Goal: Task Accomplishment & Management: Manage account settings

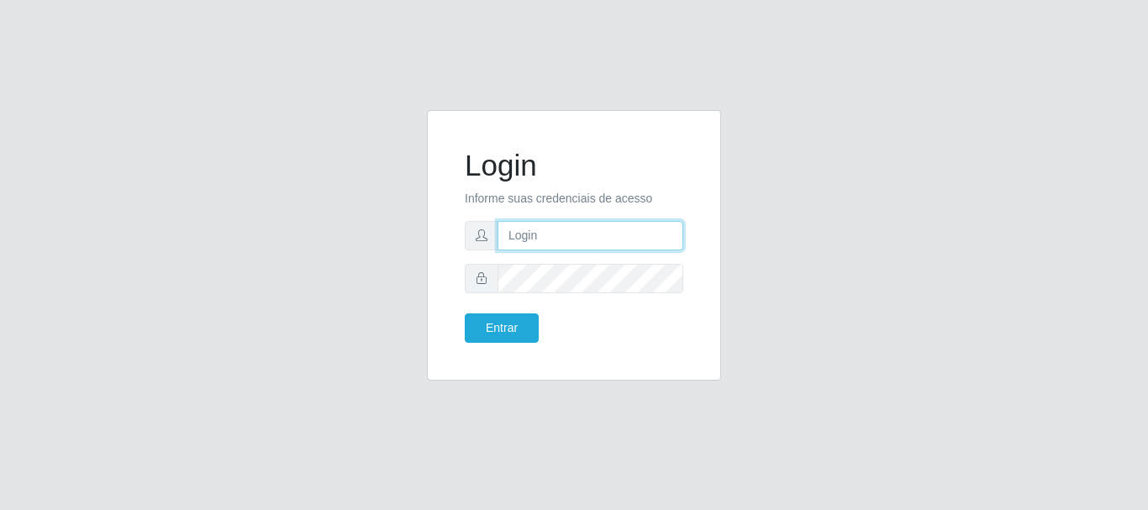
click at [535, 246] on input "text" at bounding box center [591, 235] width 186 height 29
type input "[EMAIL_ADDRESS][DOMAIN_NAME]"
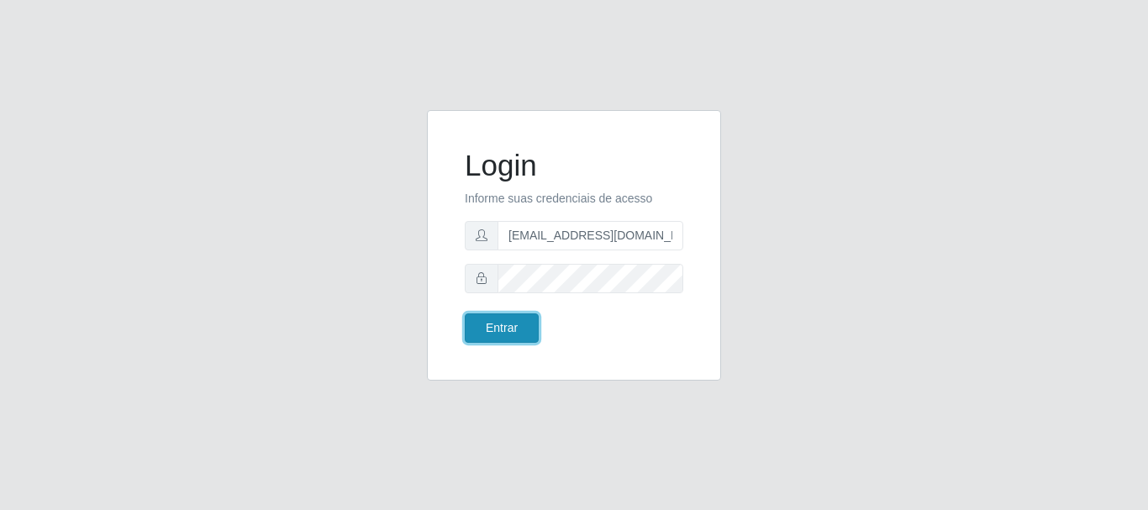
click at [484, 330] on button "Entrar" at bounding box center [502, 328] width 74 height 29
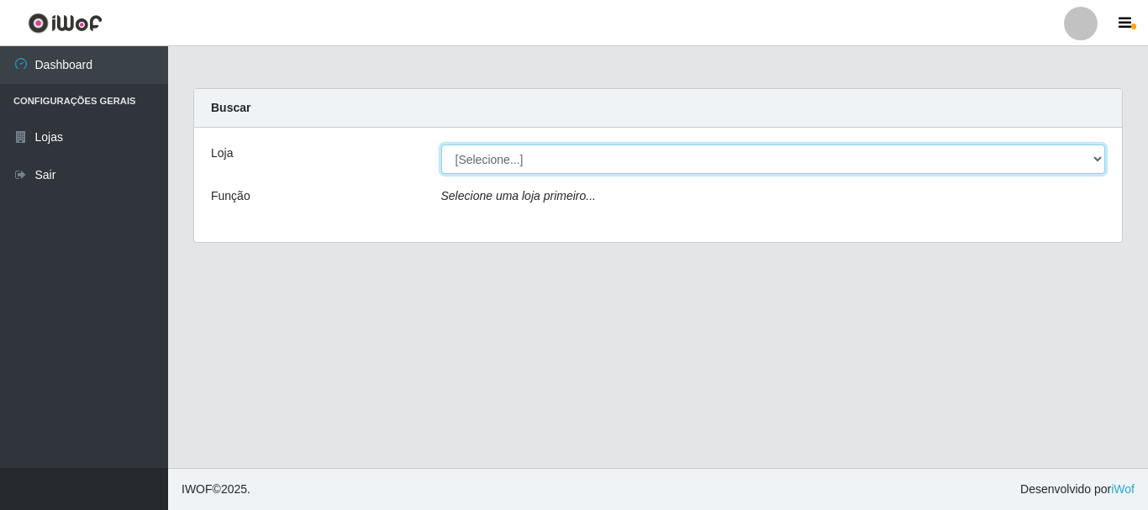
click at [1100, 156] on select "[Selecione...] SuperFácil Atacado - Rodoviária" at bounding box center [773, 159] width 665 height 29
select select "400"
click at [441, 145] on select "[Selecione...] SuperFácil Atacado - Rodoviária" at bounding box center [773, 159] width 665 height 29
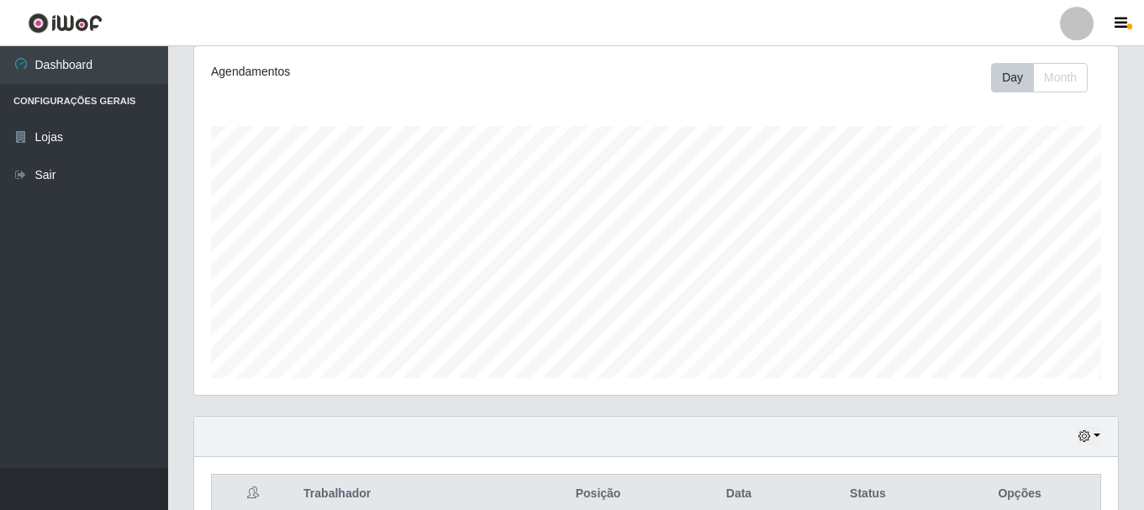
scroll to position [252, 0]
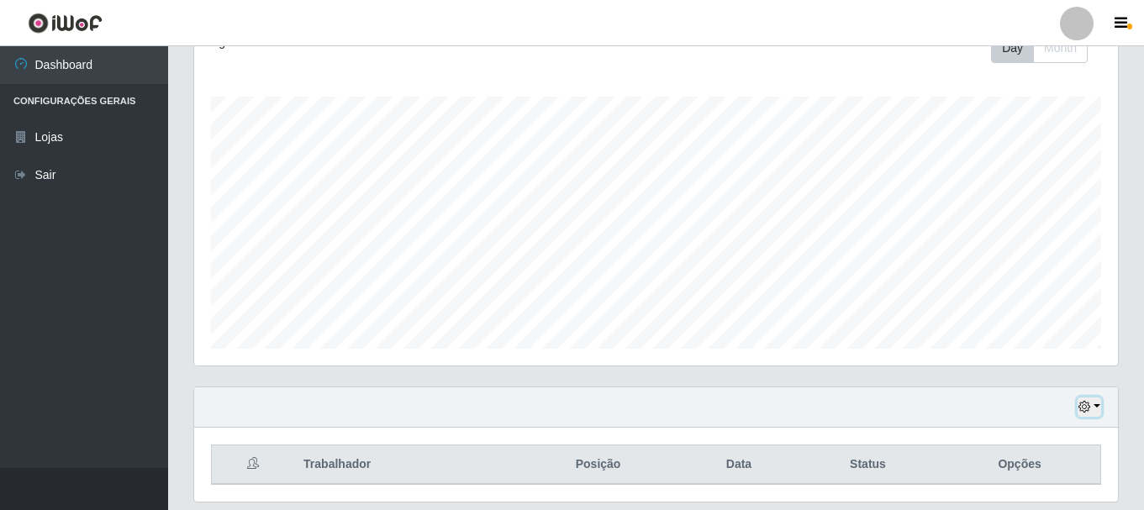
click at [1082, 404] on icon "button" at bounding box center [1084, 407] width 12 height 12
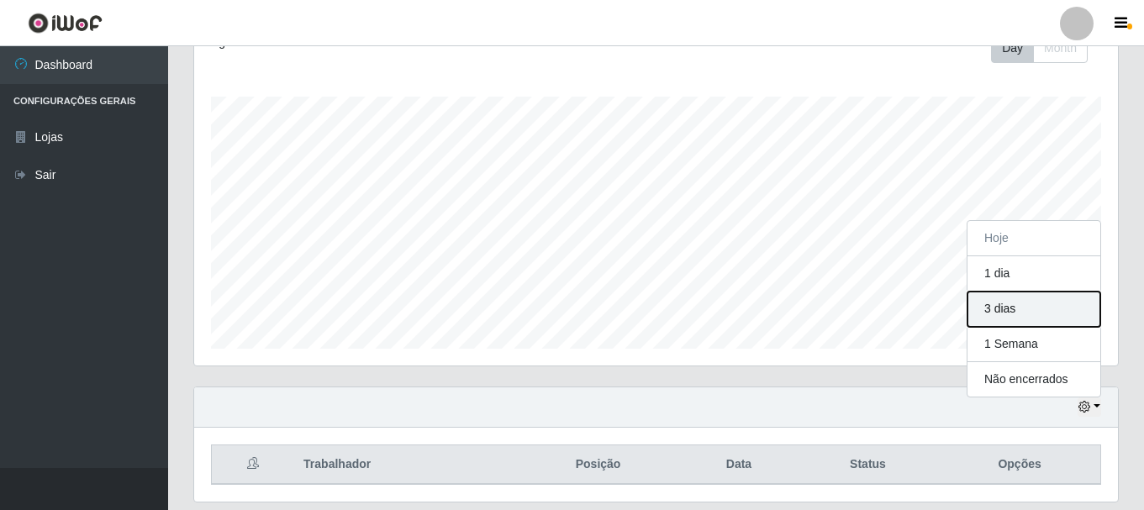
click at [995, 310] on button "3 dias" at bounding box center [1033, 309] width 133 height 35
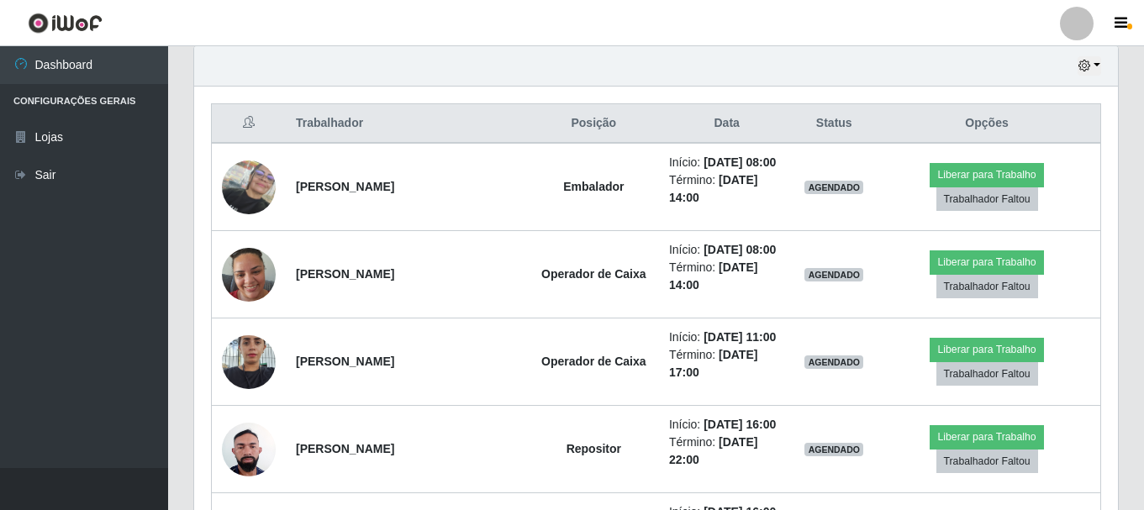
scroll to position [420, 0]
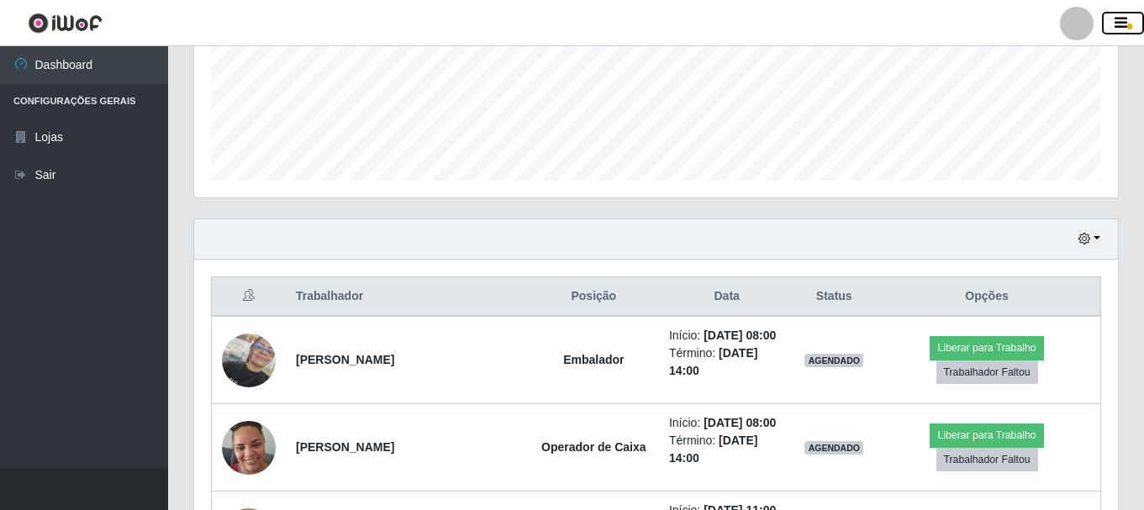
click at [1120, 21] on icon "button" at bounding box center [1121, 23] width 13 height 15
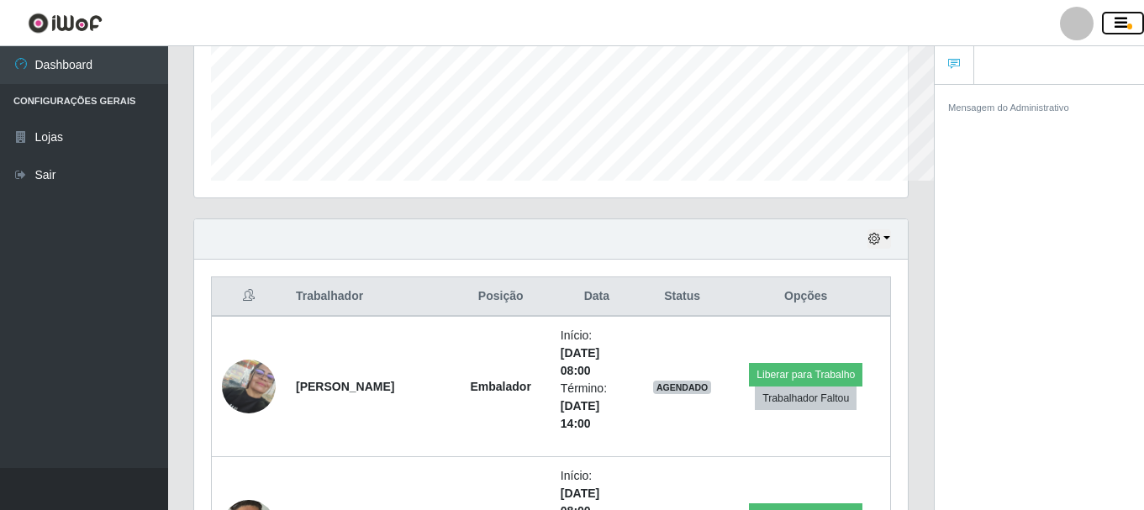
scroll to position [840220, 839854]
click at [1072, 24] on div at bounding box center [1077, 24] width 34 height 34
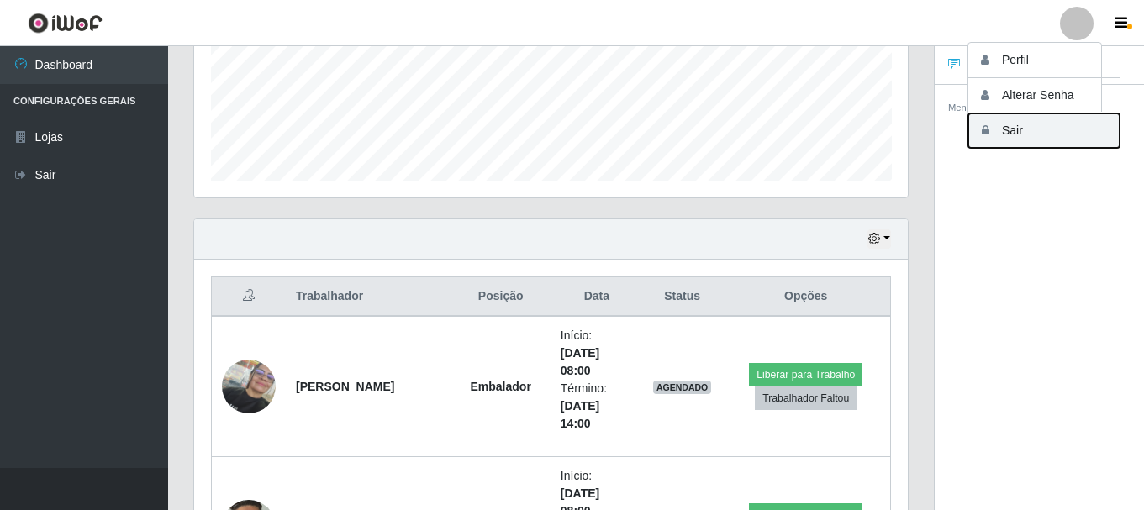
click at [996, 137] on button "Sair" at bounding box center [1043, 130] width 151 height 34
